Goal: Information Seeking & Learning: Learn about a topic

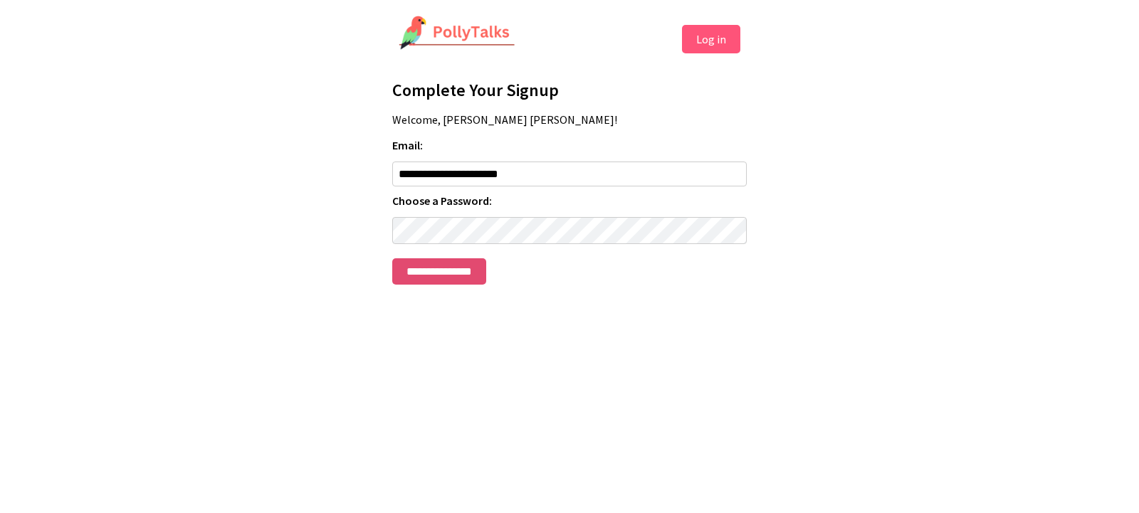
click at [447, 275] on input "**********" at bounding box center [439, 271] width 94 height 26
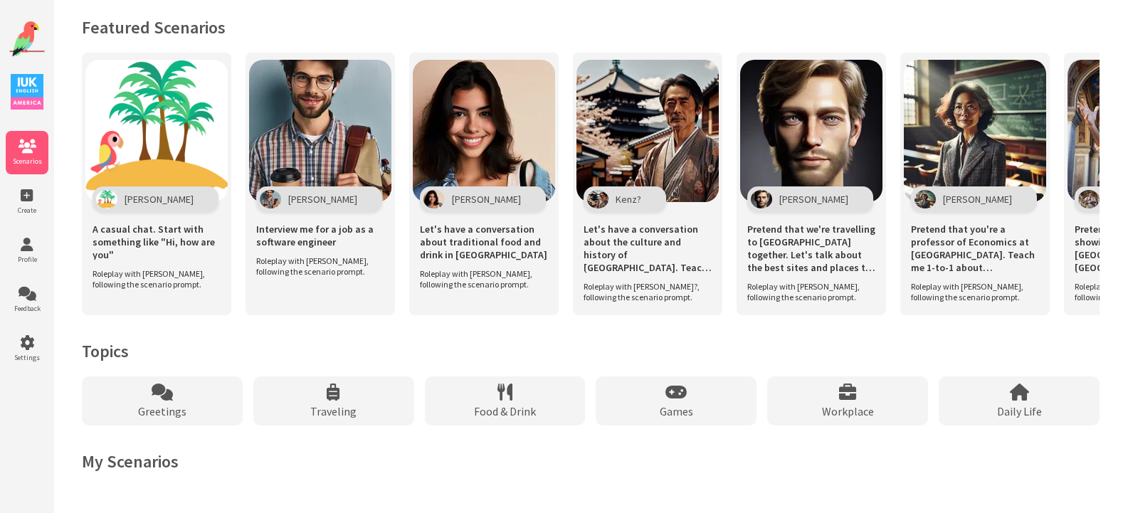
scroll to position [969, 0]
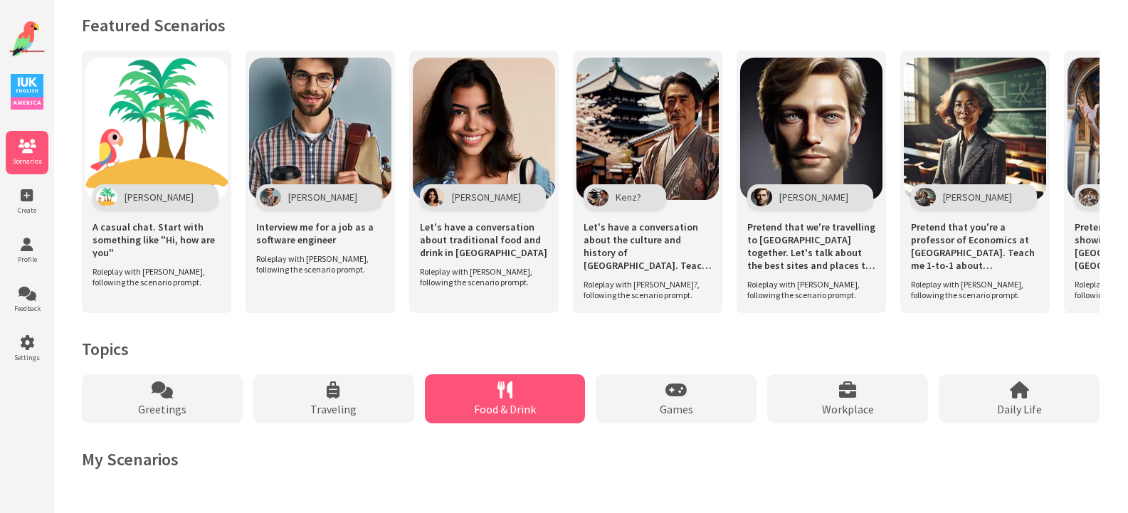
click at [509, 389] on icon at bounding box center [505, 390] width 15 height 17
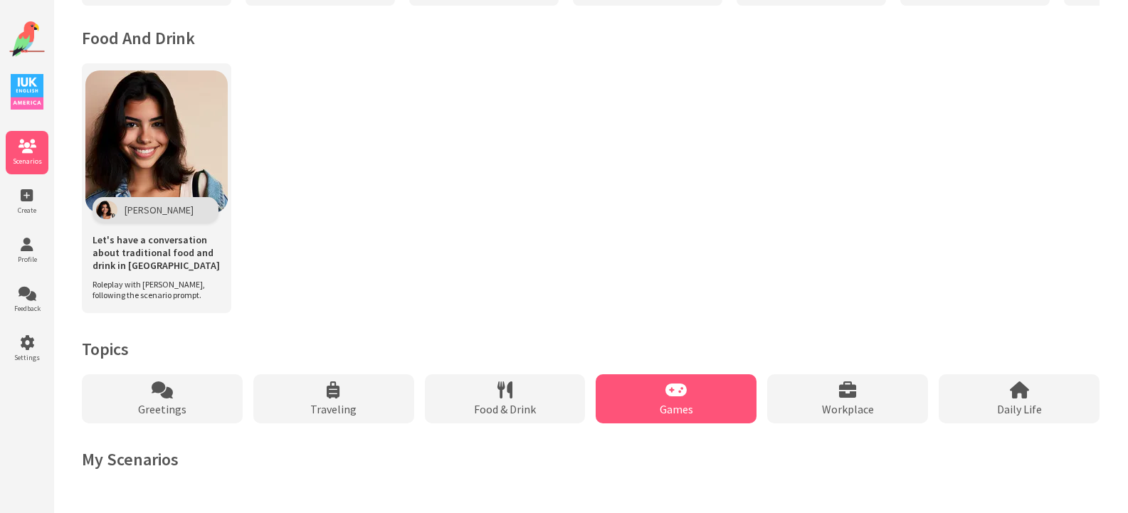
click at [666, 384] on icon at bounding box center [676, 390] width 21 height 17
